Goal: Find specific page/section: Find specific page/section

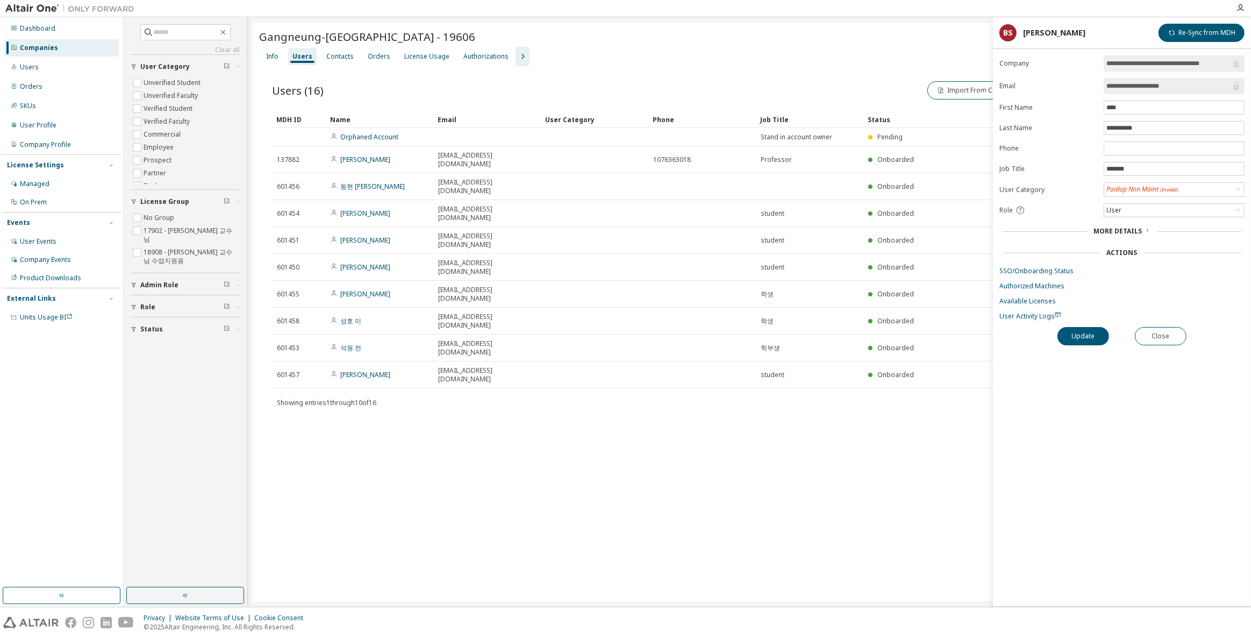
click at [48, 46] on div "Companies" at bounding box center [39, 48] width 38 height 9
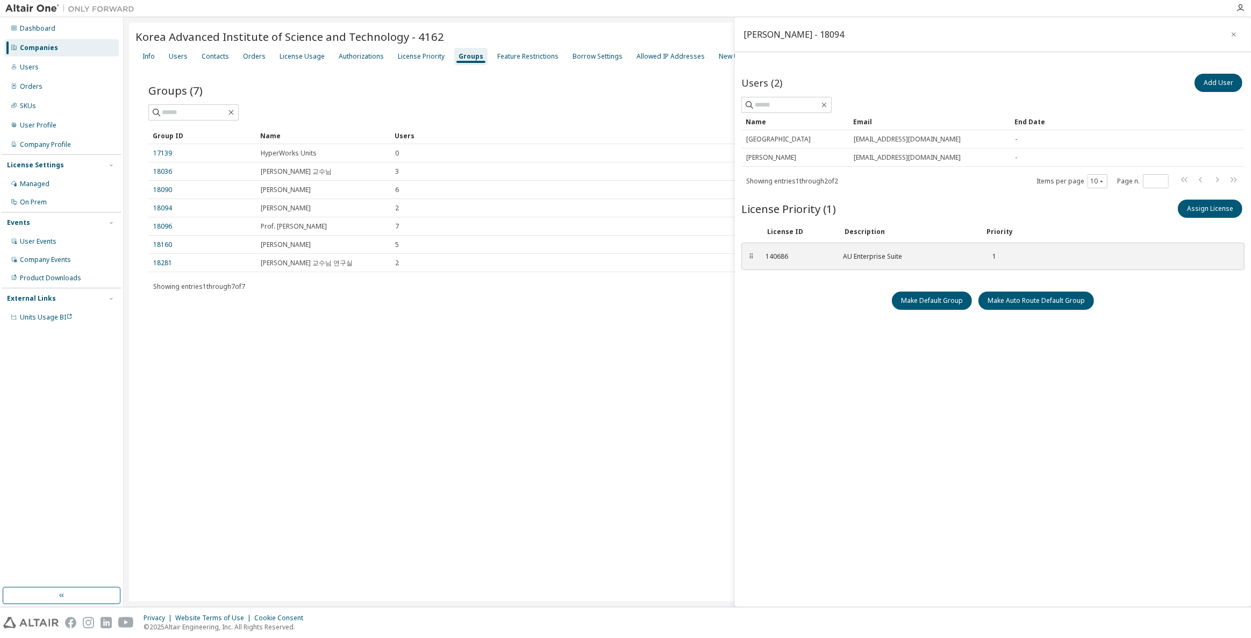
drag, startPoint x: 0, startPoint y: 0, endPoint x: 122, endPoint y: 6, distance: 122.2
click at [35, 47] on div "Companies" at bounding box center [39, 48] width 38 height 9
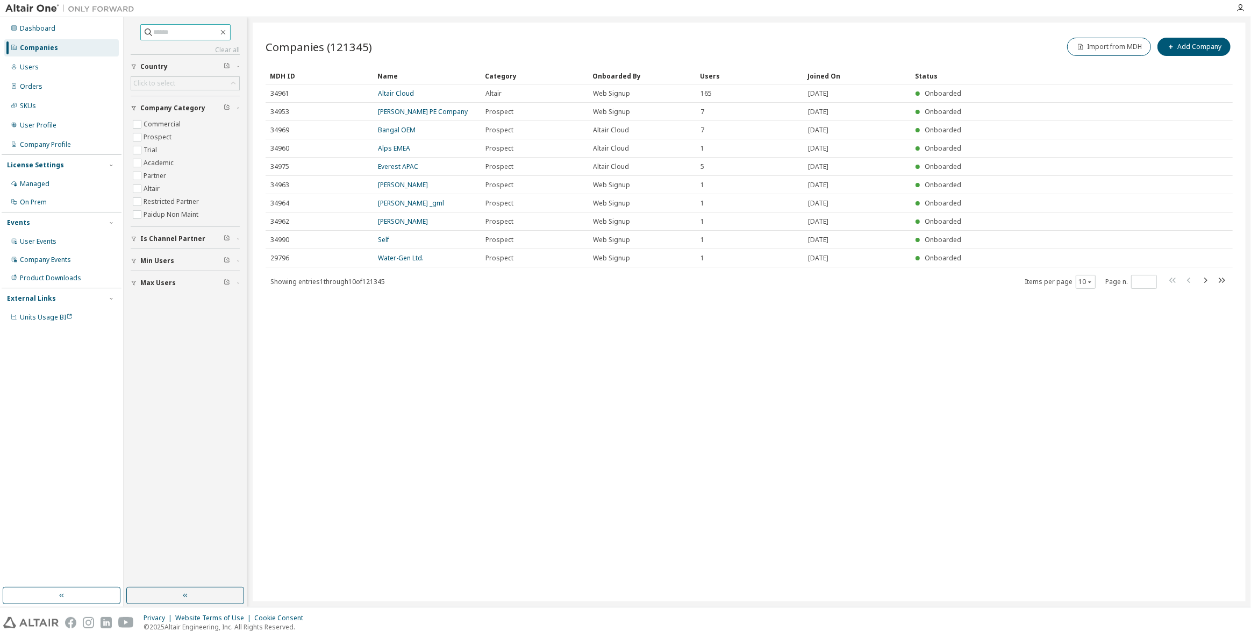
click at [162, 34] on input "text" at bounding box center [186, 32] width 65 height 11
type input "****"
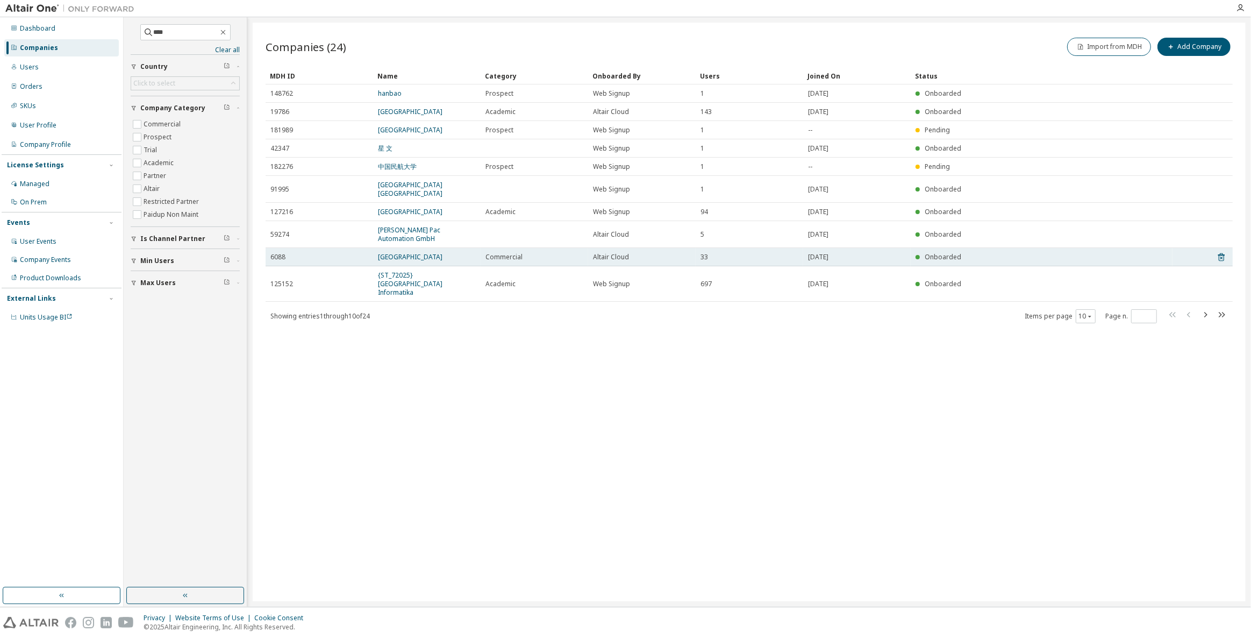
click at [392, 259] on td "Gyeongsang National University" at bounding box center [427, 257] width 108 height 18
click at [393, 261] on link "Gyeongsang National University" at bounding box center [410, 256] width 65 height 9
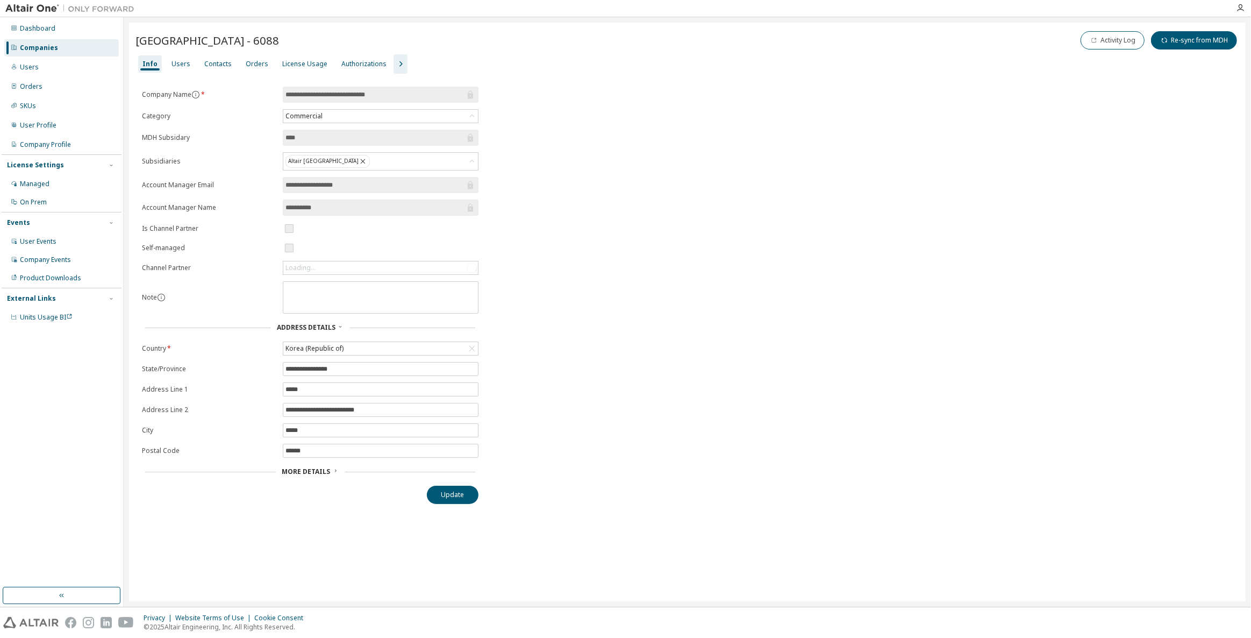
click at [399, 65] on icon "button" at bounding box center [400, 63] width 3 height 5
click at [443, 62] on div "Info Users Contacts Orders License Usage Authorizations License Priority Groups…" at bounding box center [687, 63] width 1104 height 19
click at [462, 60] on div "Groups" at bounding box center [473, 64] width 24 height 9
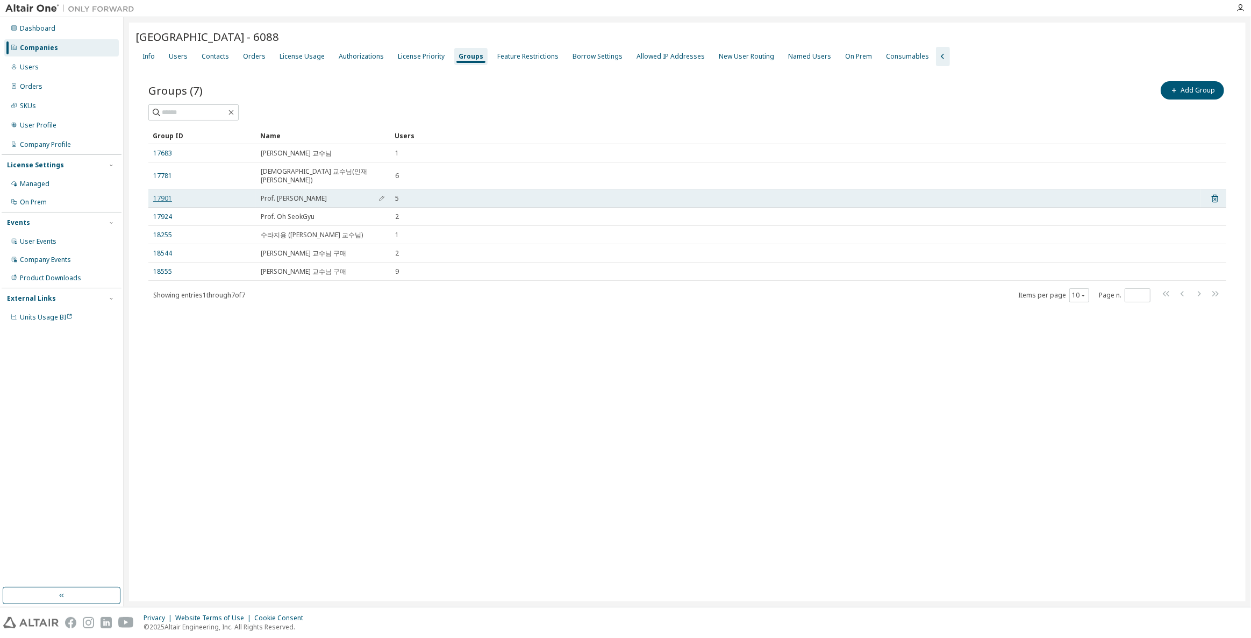
click at [168, 194] on link "17901" at bounding box center [162, 198] width 19 height 9
